Goal: Information Seeking & Learning: Learn about a topic

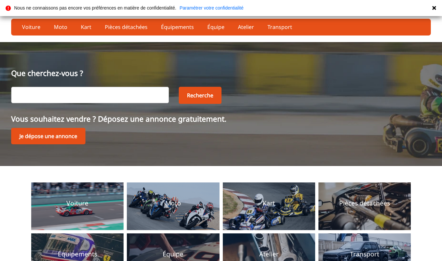
click at [111, 100] on input "text" at bounding box center [90, 95] width 158 height 16
type input "bmw"
click at [198, 94] on button "Recherche" at bounding box center [200, 95] width 43 height 17
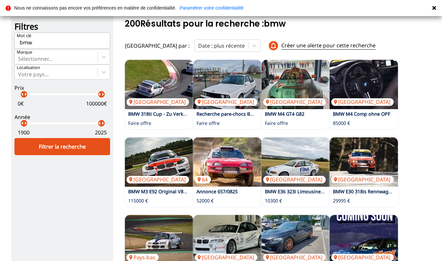
scroll to position [42, 0]
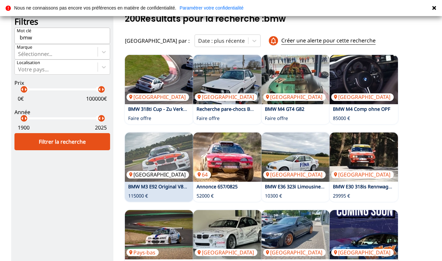
click at [146, 166] on img at bounding box center [159, 156] width 68 height 49
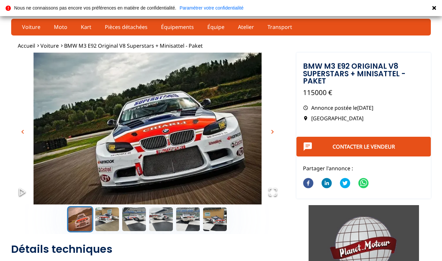
click at [274, 131] on span "chevron_right" at bounding box center [272, 132] width 8 height 8
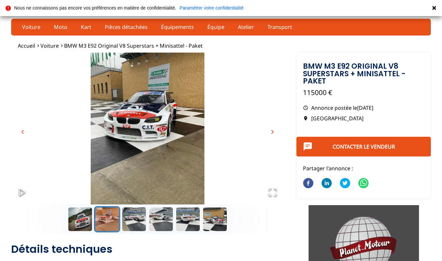
click at [274, 131] on span "chevron_right" at bounding box center [272, 132] width 8 height 8
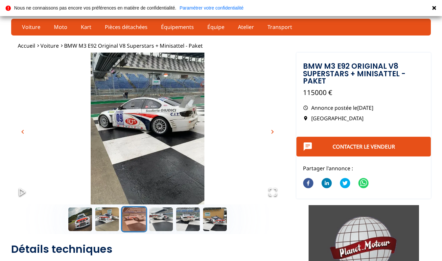
click at [274, 131] on span "chevron_right" at bounding box center [272, 132] width 8 height 8
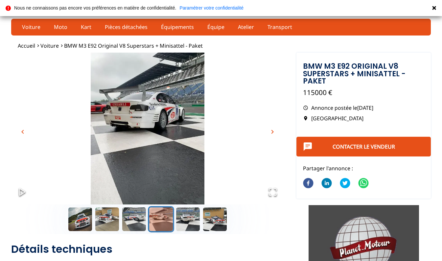
click at [274, 131] on span "chevron_right" at bounding box center [272, 132] width 8 height 8
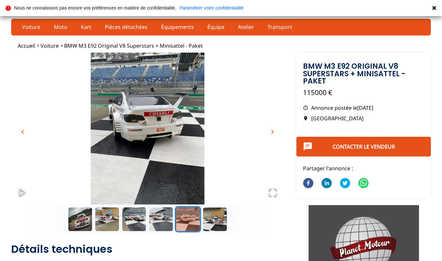
click at [274, 131] on span "chevron_right" at bounding box center [272, 132] width 8 height 8
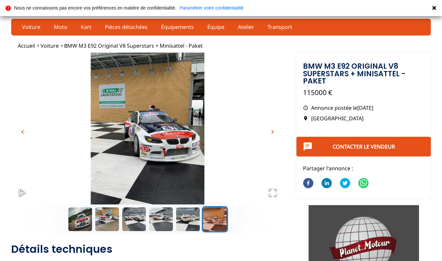
click at [274, 131] on span "chevron_right" at bounding box center [272, 132] width 8 height 8
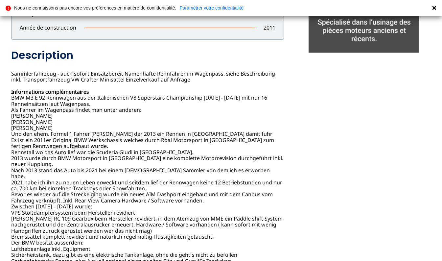
scroll to position [269, 0]
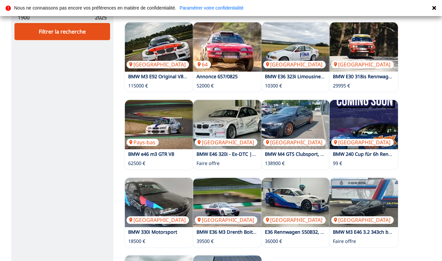
scroll to position [158, 0]
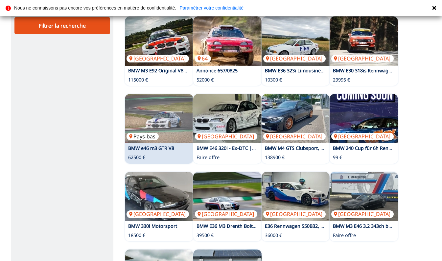
click at [147, 118] on img at bounding box center [159, 118] width 68 height 49
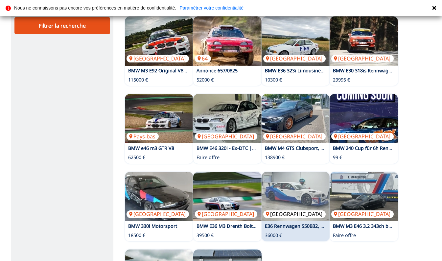
click at [303, 186] on img at bounding box center [296, 196] width 68 height 49
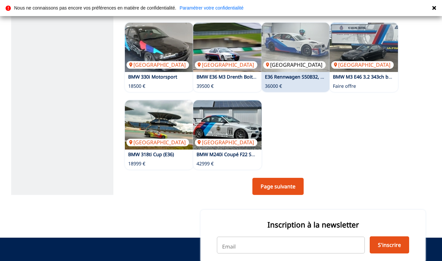
scroll to position [308, 0]
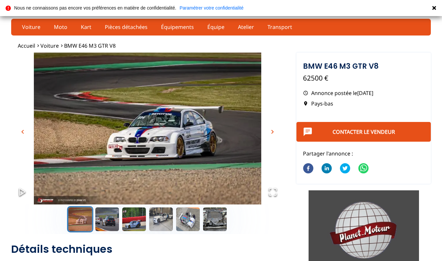
click at [272, 132] on span "chevron_right" at bounding box center [272, 132] width 8 height 8
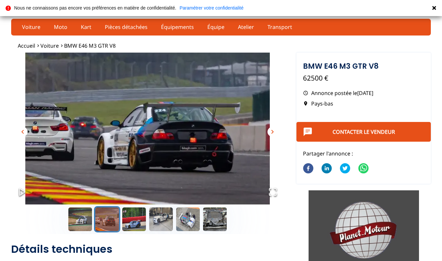
click at [272, 132] on span "chevron_right" at bounding box center [272, 132] width 8 height 8
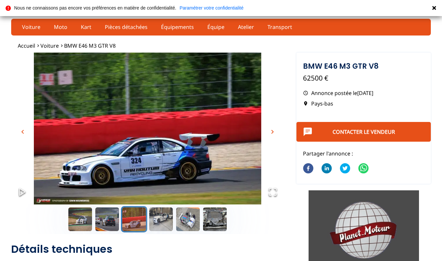
click at [272, 132] on span "chevron_right" at bounding box center [272, 132] width 8 height 8
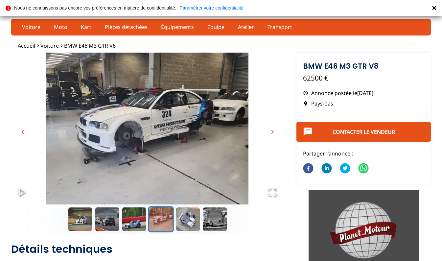
click at [272, 132] on span "chevron_right" at bounding box center [272, 132] width 8 height 8
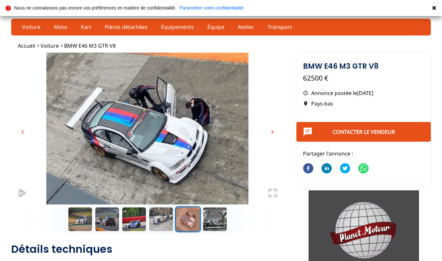
click at [272, 132] on span "chevron_right" at bounding box center [272, 132] width 8 height 8
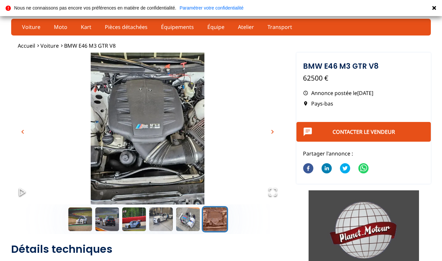
click at [272, 132] on span "chevron_right" at bounding box center [272, 132] width 8 height 8
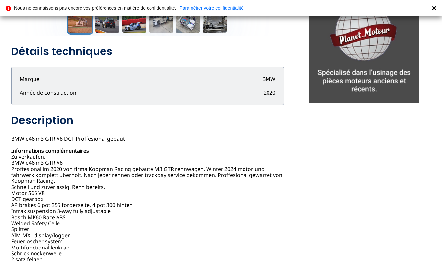
scroll to position [199, 0]
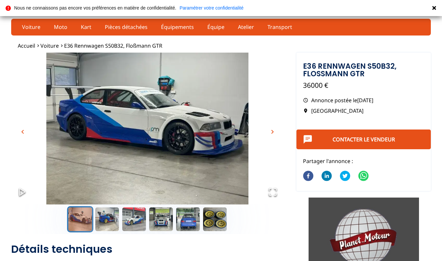
click at [272, 131] on span "chevron_right" at bounding box center [272, 132] width 8 height 8
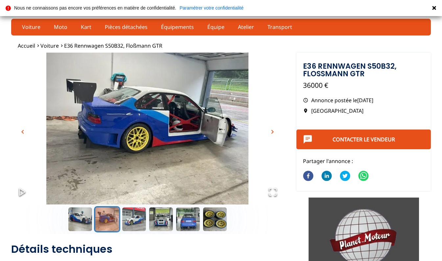
click at [272, 131] on span "chevron_right" at bounding box center [272, 132] width 8 height 8
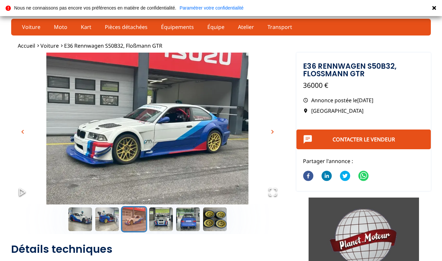
click at [272, 131] on span "chevron_right" at bounding box center [272, 132] width 8 height 8
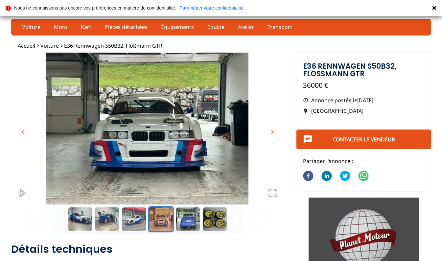
click at [272, 131] on span "chevron_right" at bounding box center [272, 132] width 8 height 8
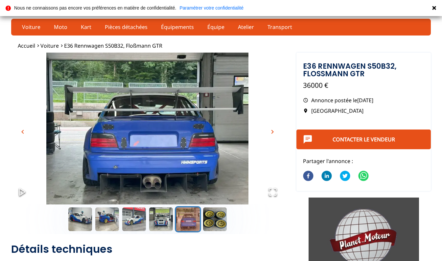
click at [272, 131] on span "chevron_right" at bounding box center [272, 132] width 8 height 8
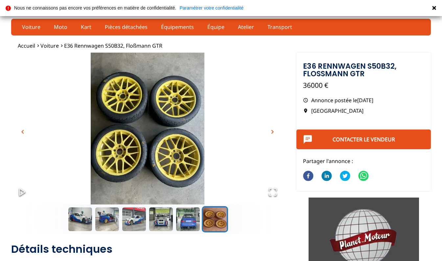
click at [272, 131] on span "chevron_right" at bounding box center [272, 132] width 8 height 8
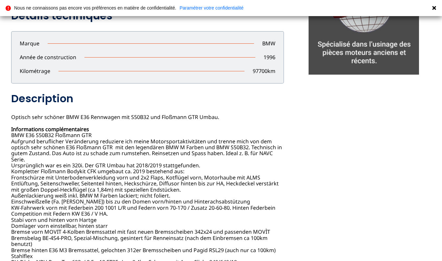
scroll to position [233, 0]
